Goal: Navigation & Orientation: Understand site structure

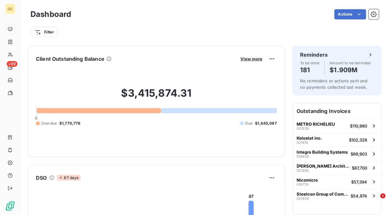
click at [286, 12] on html "GC +99 Dashboard Actions Filter Client Outstanding Balance View more $3,415,874…" at bounding box center [194, 107] width 389 height 215
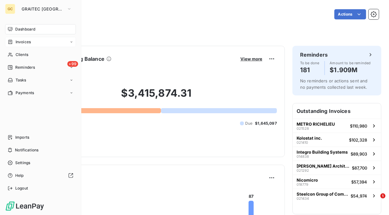
click at [73, 42] on icon at bounding box center [72, 42] width 4 height 4
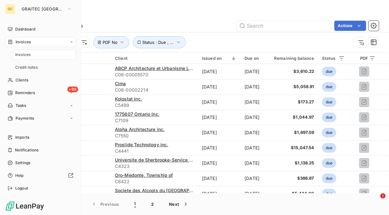
click at [72, 42] on icon at bounding box center [72, 41] width 2 height 1
click at [16, 138] on span "Imports" at bounding box center [22, 137] width 14 height 6
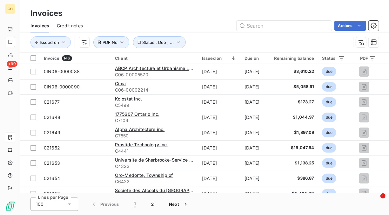
type input "customer language preference"
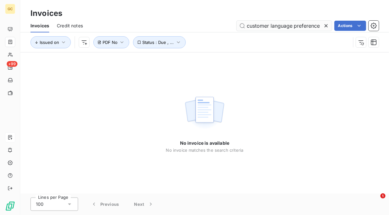
drag, startPoint x: 321, startPoint y: 25, endPoint x: 240, endPoint y: 24, distance: 81.1
click at [240, 24] on input "customer language preference" at bounding box center [284, 26] width 95 height 10
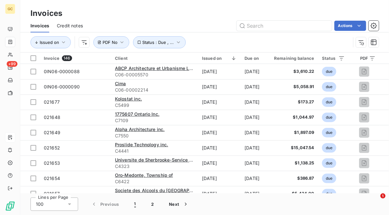
click at [227, 15] on html "GC +99 Invoices Invoices Credit notes Actions Issued on Status : Due , ... PDF …" at bounding box center [194, 107] width 389 height 215
click at [268, 8] on html "GC +99 Invoices Invoices Credit notes Actions Issued on Status : Due , ... PDF …" at bounding box center [194, 107] width 389 height 215
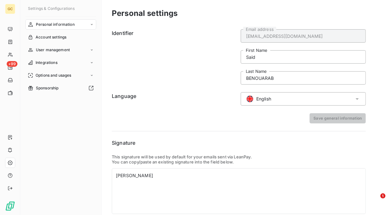
click at [358, 99] on icon at bounding box center [357, 99] width 3 height 2
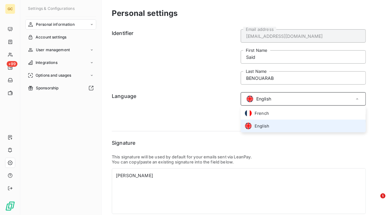
click at [379, 87] on div "Personal settings Identifier said.benouarab@graitec.com Email address Said Firs…" at bounding box center [246, 119] width 288 height 239
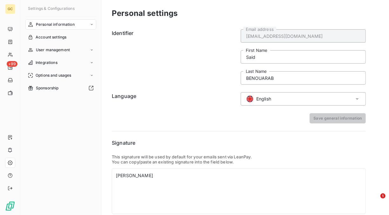
click at [92, 24] on icon at bounding box center [92, 25] width 4 height 4
click at [93, 24] on icon at bounding box center [92, 25] width 4 height 4
click at [95, 49] on div "User management" at bounding box center [60, 50] width 71 height 10
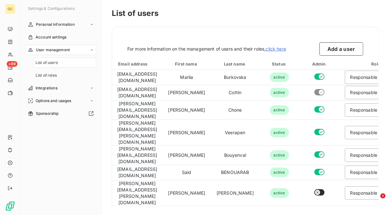
drag, startPoint x: 95, startPoint y: 49, endPoint x: 100, endPoint y: 50, distance: 5.2
click at [100, 50] on div "Settings & Configurations Personal information Account settings User management…" at bounding box center [60, 107] width 81 height 215
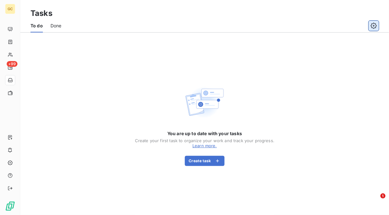
click at [374, 25] on icon "button" at bounding box center [374, 26] width 6 height 6
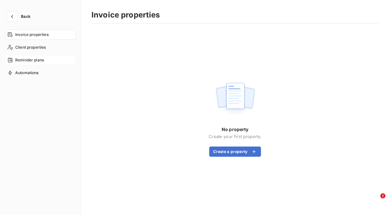
click at [36, 58] on span "Reminder plans" at bounding box center [29, 60] width 29 height 6
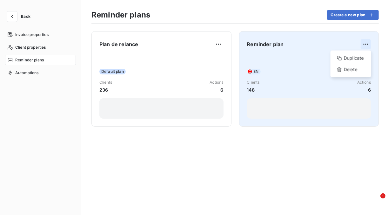
click at [366, 43] on html "Back Invoice properties Client properties Reminder plans Automations Reminder p…" at bounding box center [194, 107] width 389 height 215
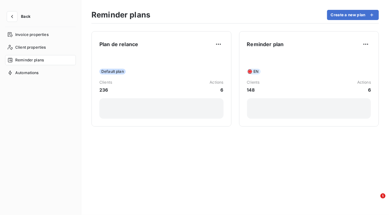
click at [242, 133] on html "Back Invoice properties Client properties Reminder plans Automations Reminder p…" at bounding box center [194, 107] width 389 height 215
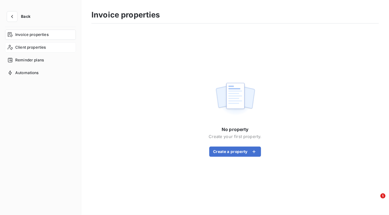
click at [40, 46] on span "Client properties" at bounding box center [30, 47] width 31 height 6
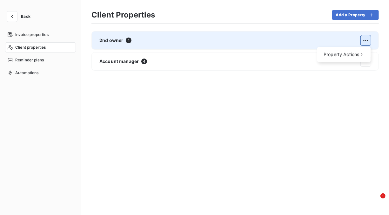
click at [365, 41] on html "Back Invoice properties Client properties Reminder plans Automations Client Pro…" at bounding box center [194, 107] width 389 height 215
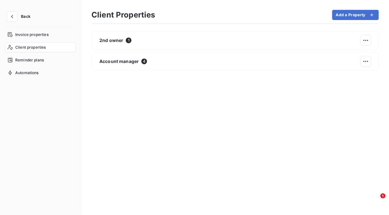
click at [367, 41] on html "Back Invoice properties Client properties Reminder plans Automations Client Pro…" at bounding box center [194, 107] width 389 height 215
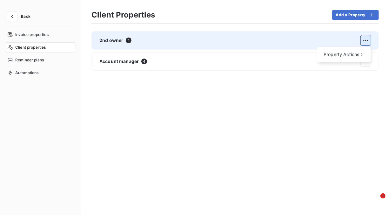
click at [367, 40] on html "Back Invoice properties Client properties Reminder plans Automations Client Pro…" at bounding box center [194, 107] width 389 height 215
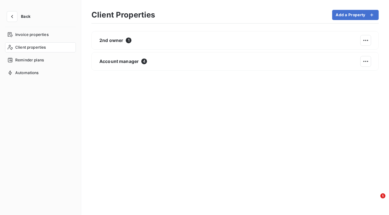
click at [160, 131] on html "Back Invoice properties Client properties Reminder plans Automations Client Pro…" at bounding box center [194, 107] width 389 height 215
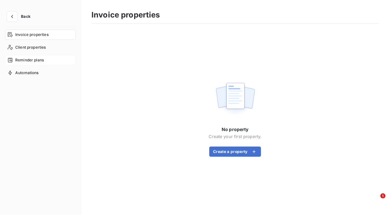
click at [37, 60] on span "Reminder plans" at bounding box center [29, 60] width 29 height 6
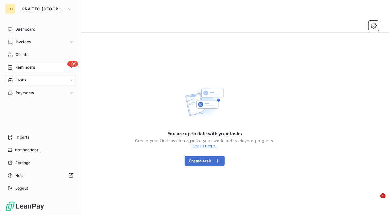
click at [30, 65] on span "Reminders" at bounding box center [25, 68] width 20 height 6
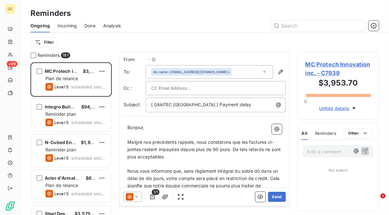
scroll to position [147, 76]
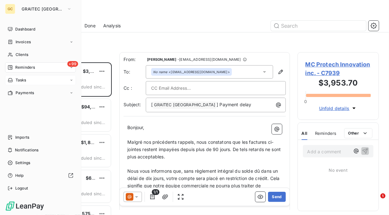
click at [24, 79] on span "Tasks" at bounding box center [21, 80] width 11 height 6
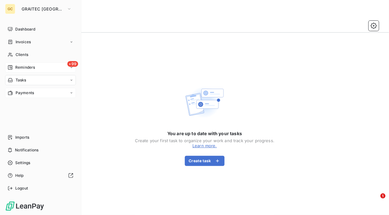
click at [29, 93] on span "Payments" at bounding box center [25, 93] width 18 height 6
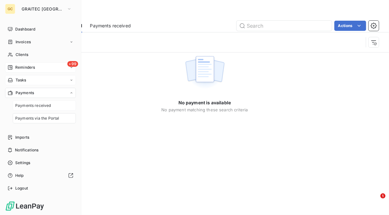
click at [34, 105] on span "Payments received" at bounding box center [33, 106] width 36 height 6
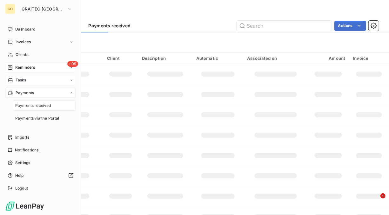
click at [34, 105] on span "Payments received" at bounding box center [33, 106] width 36 height 6
